Goal: Task Accomplishment & Management: Complete application form

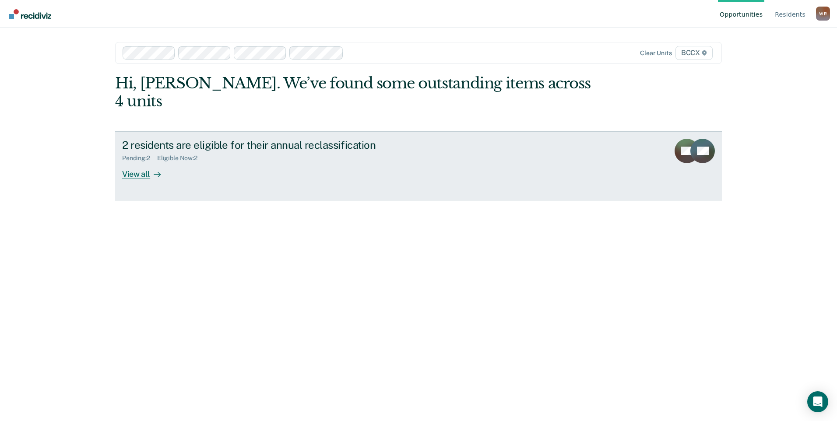
click at [154, 171] on icon at bounding box center [157, 174] width 7 height 7
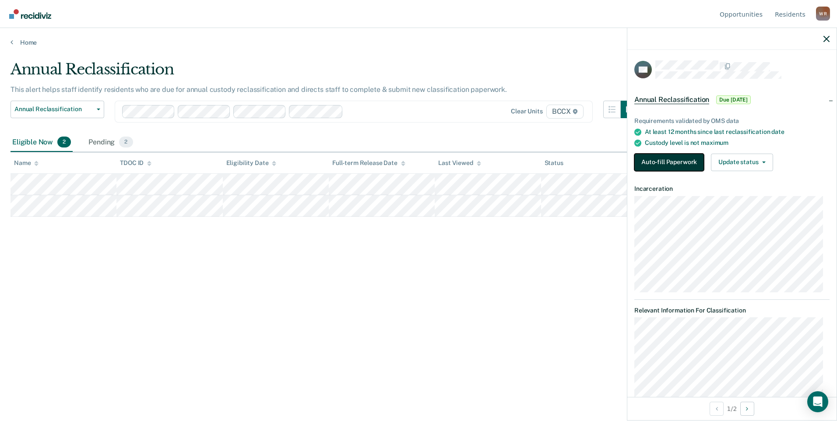
click at [677, 162] on button "Auto-fill Paperwork" at bounding box center [669, 163] width 70 height 18
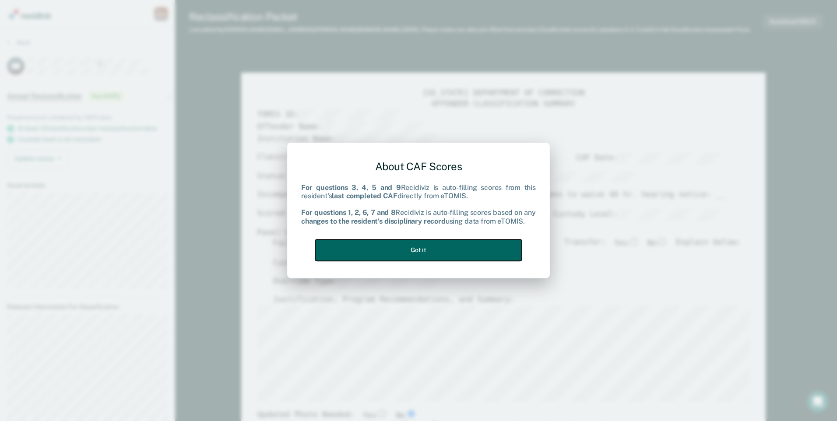
click at [451, 246] on button "Got it" at bounding box center [418, 249] width 207 height 21
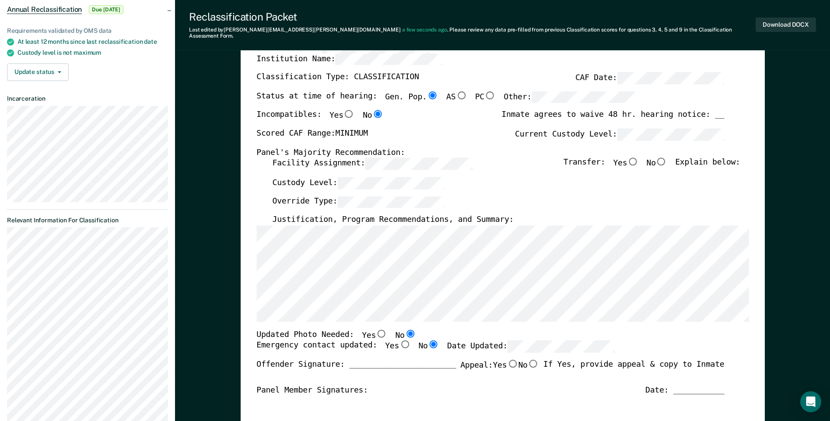
scroll to position [88, 0]
click at [482, 341] on label "Date Updated:" at bounding box center [531, 346] width 168 height 12
click at [399, 340] on input "Yes" at bounding box center [404, 344] width 11 height 8
type textarea "x"
radio input "true"
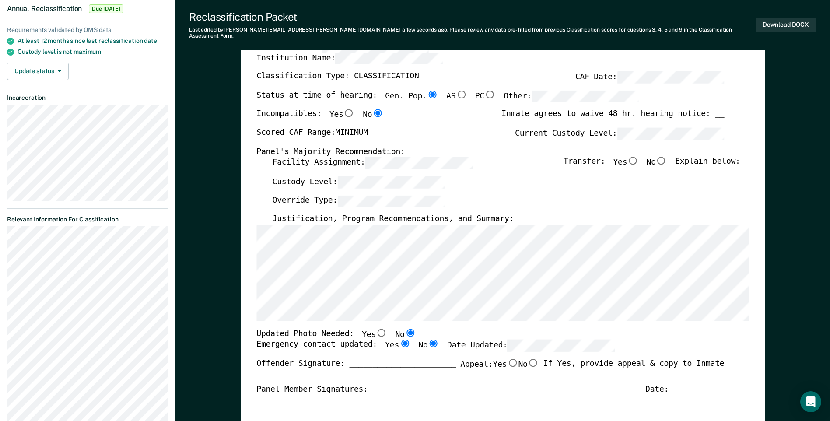
radio input "false"
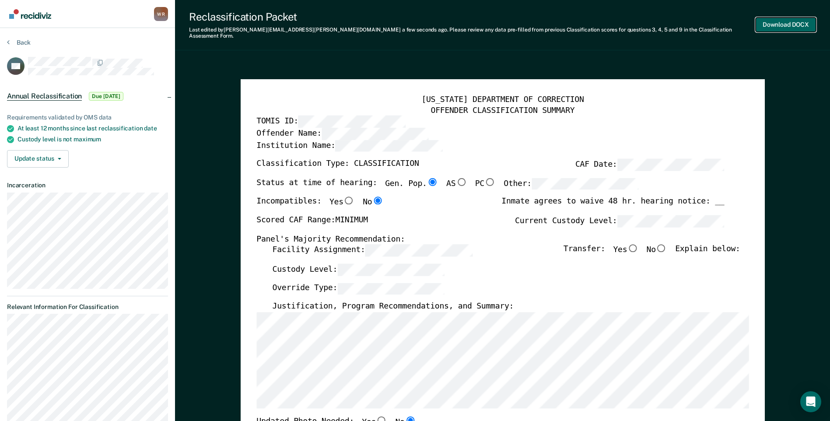
click at [797, 26] on button "Download DOCX" at bounding box center [786, 25] width 60 height 14
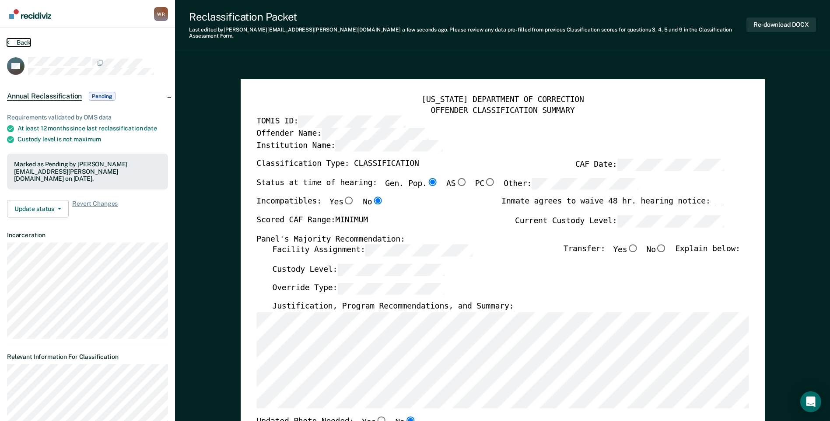
click at [27, 43] on button "Back" at bounding box center [19, 43] width 24 height 8
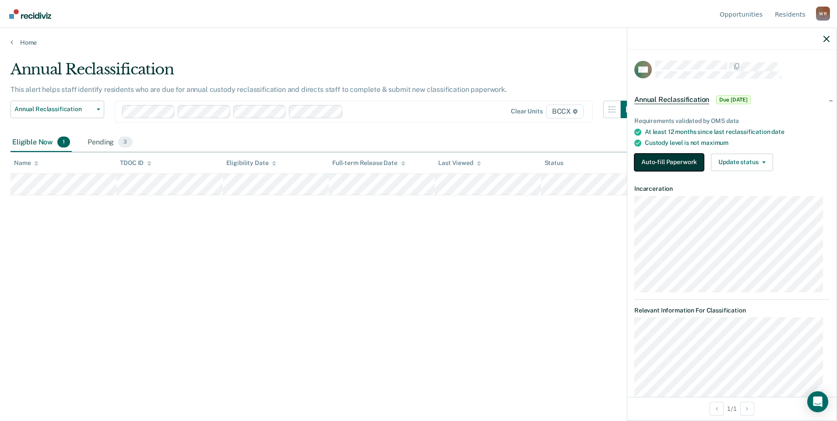
click at [688, 159] on button "Auto-fill Paperwork" at bounding box center [669, 163] width 70 height 18
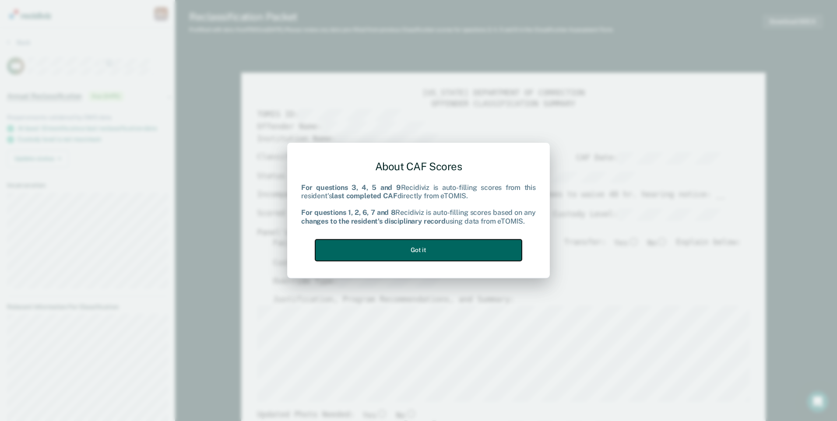
click at [427, 247] on button "Got it" at bounding box center [418, 249] width 207 height 21
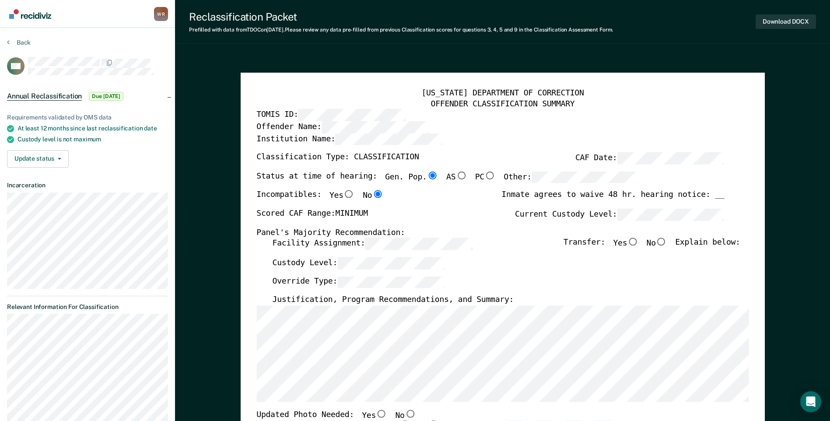
click at [372, 257] on div "Facility Assignment: Transfer: Yes No Explain below:" at bounding box center [506, 247] width 468 height 19
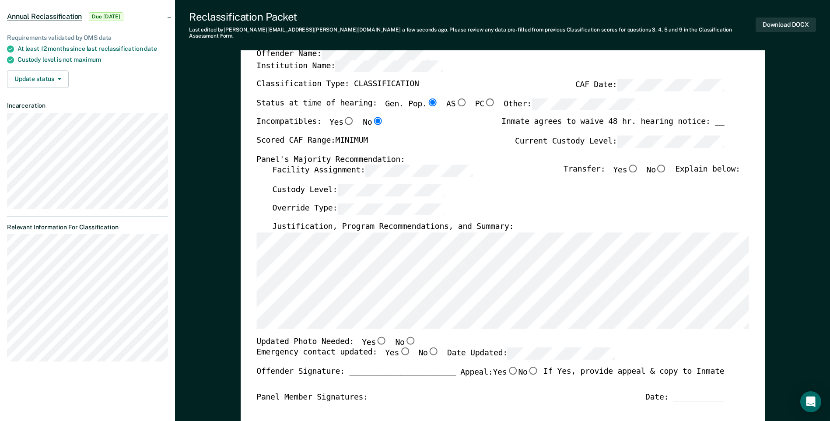
scroll to position [88, 0]
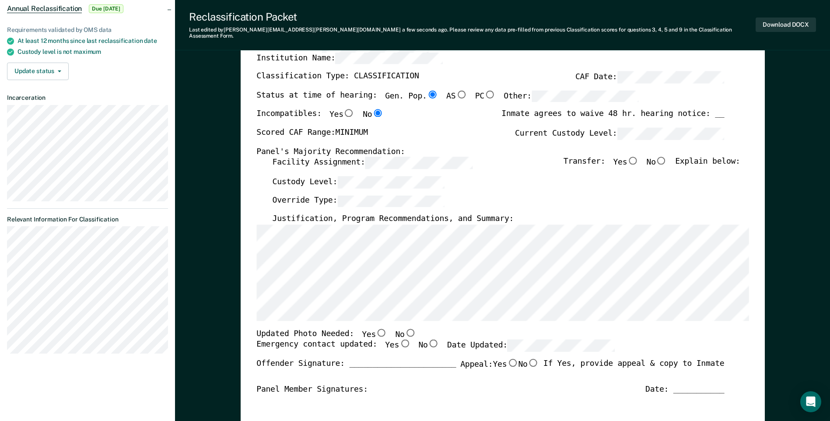
click at [399, 340] on input "Yes" at bounding box center [404, 344] width 11 height 8
type textarea "x"
radio input "true"
click at [404, 329] on input "No" at bounding box center [409, 333] width 11 height 8
type textarea "x"
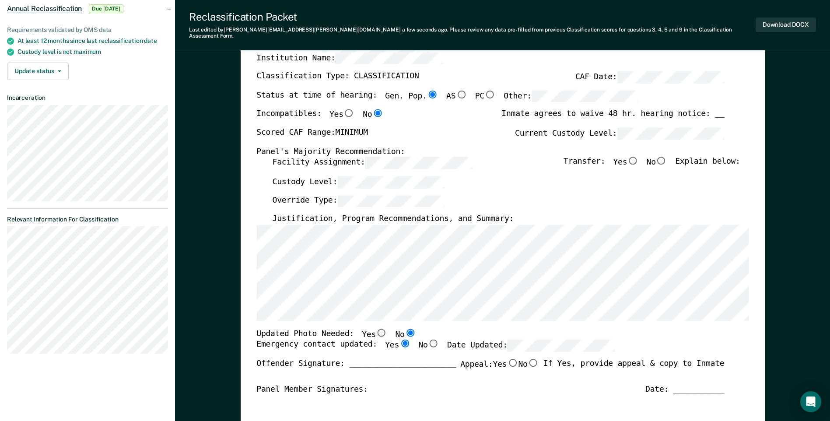
radio input "true"
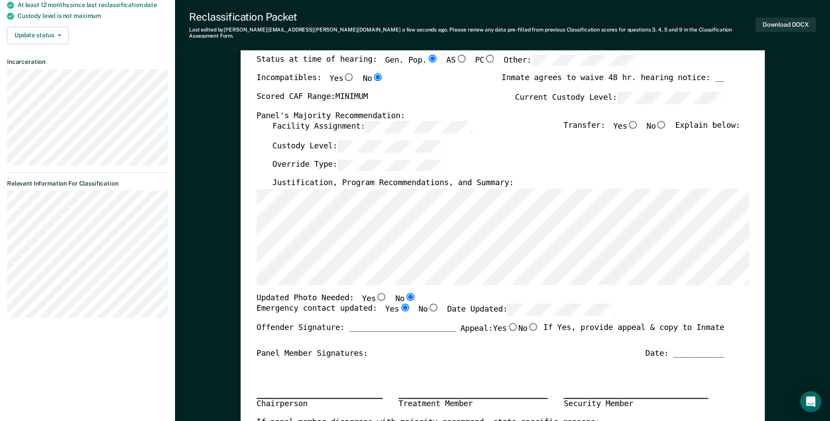
scroll to position [0, 0]
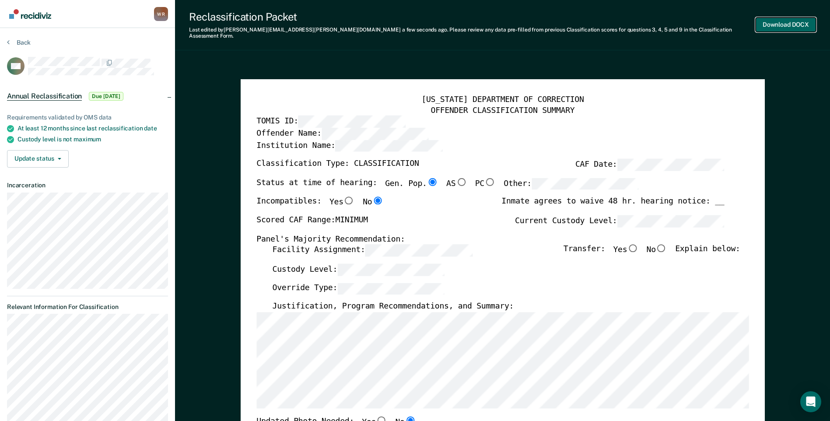
click at [793, 23] on button "Download DOCX" at bounding box center [786, 25] width 60 height 14
type textarea "x"
